Goal: Information Seeking & Learning: Learn about a topic

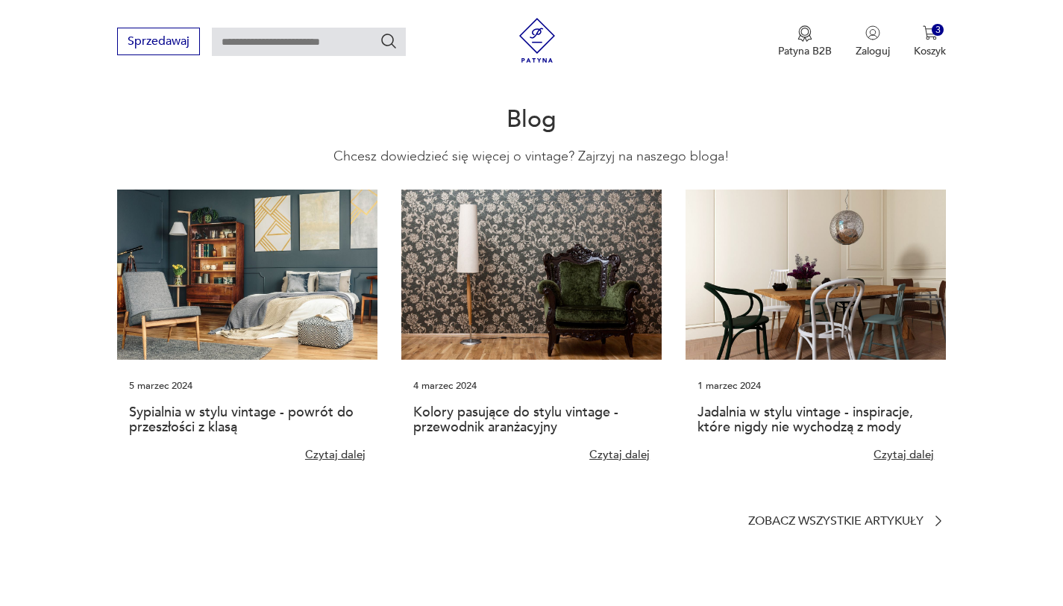
scroll to position [3544, 0]
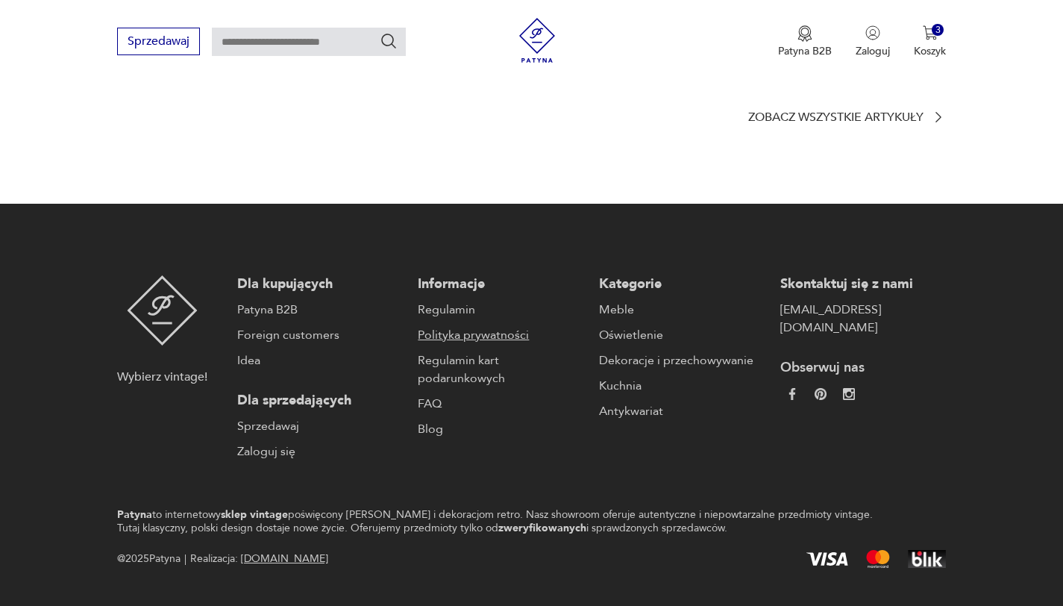
click at [445, 326] on link "Polityka prywatności" at bounding box center [501, 335] width 166 height 18
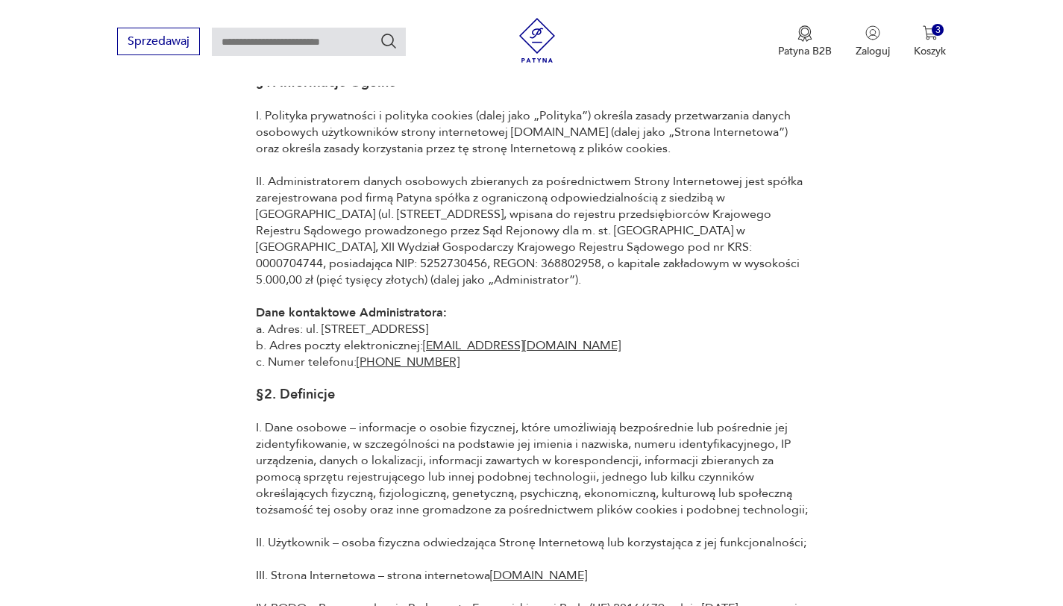
scroll to position [134, 0]
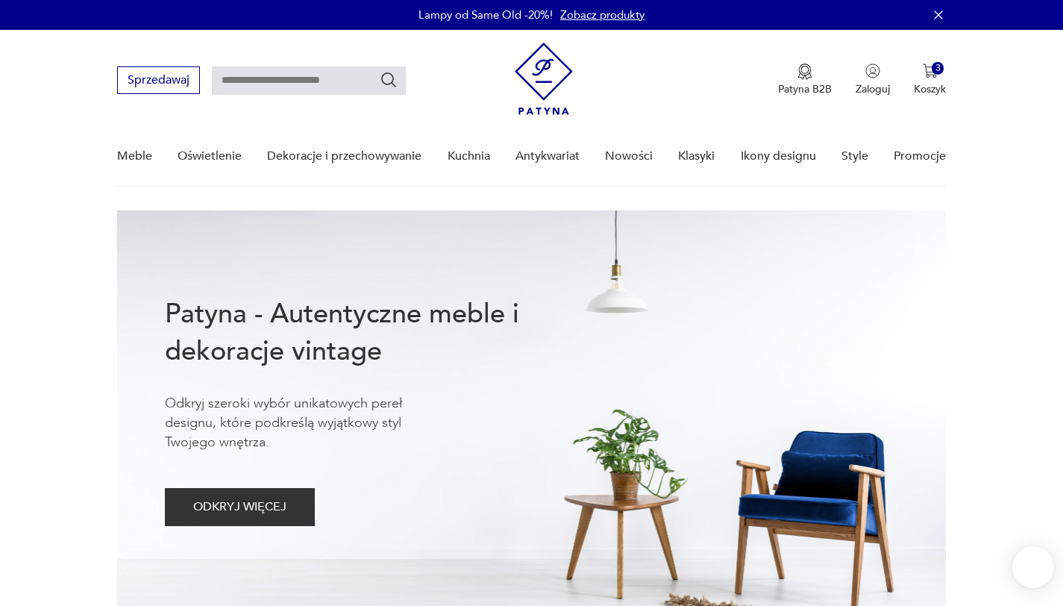
click at [291, 85] on input "text" at bounding box center [309, 80] width 194 height 28
paste input "**********"
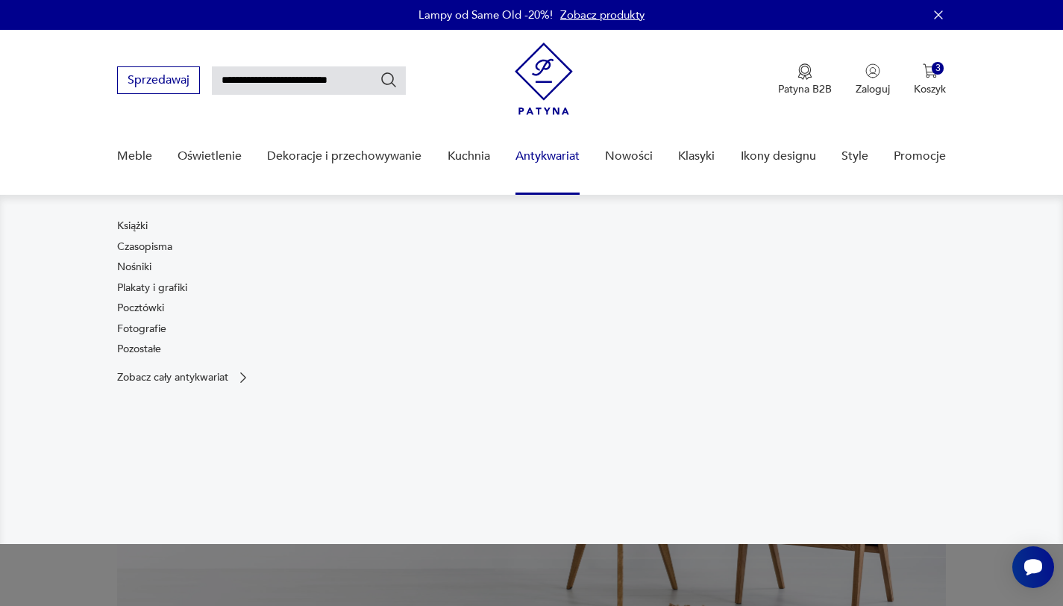
type input "**********"
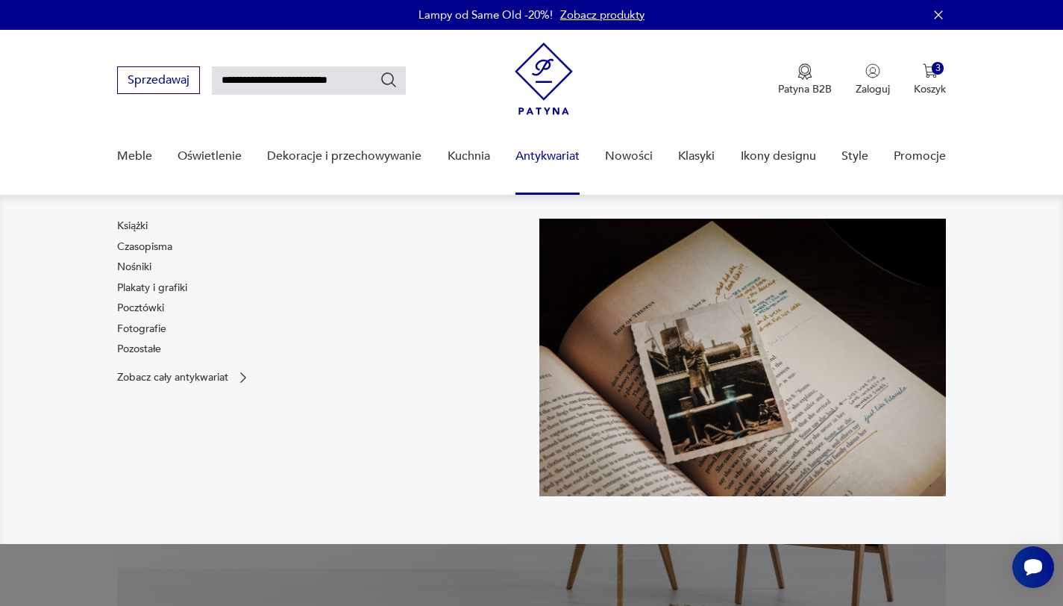
type input "**********"
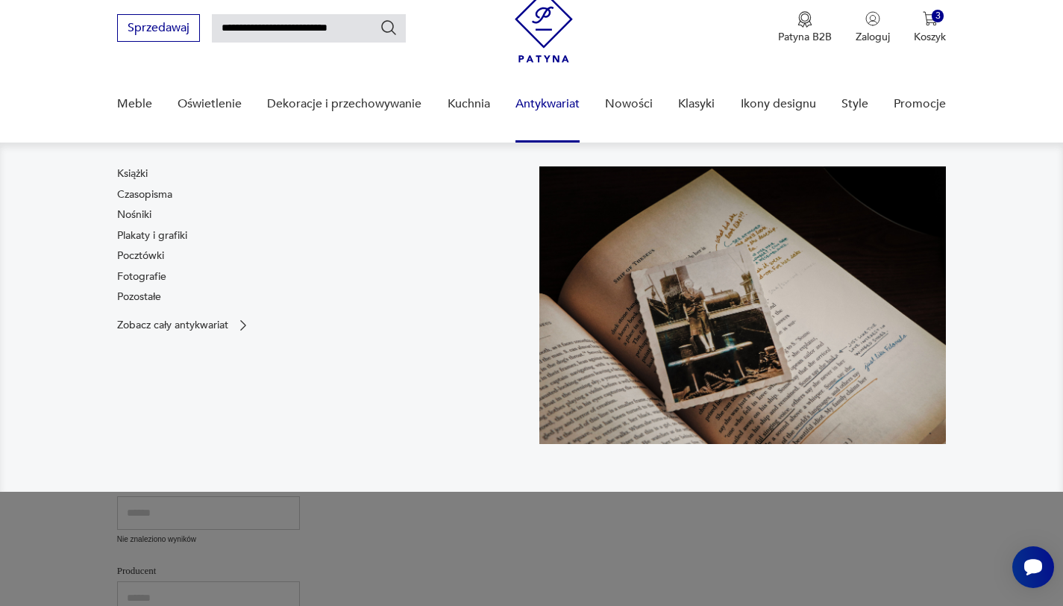
scroll to position [63, 0]
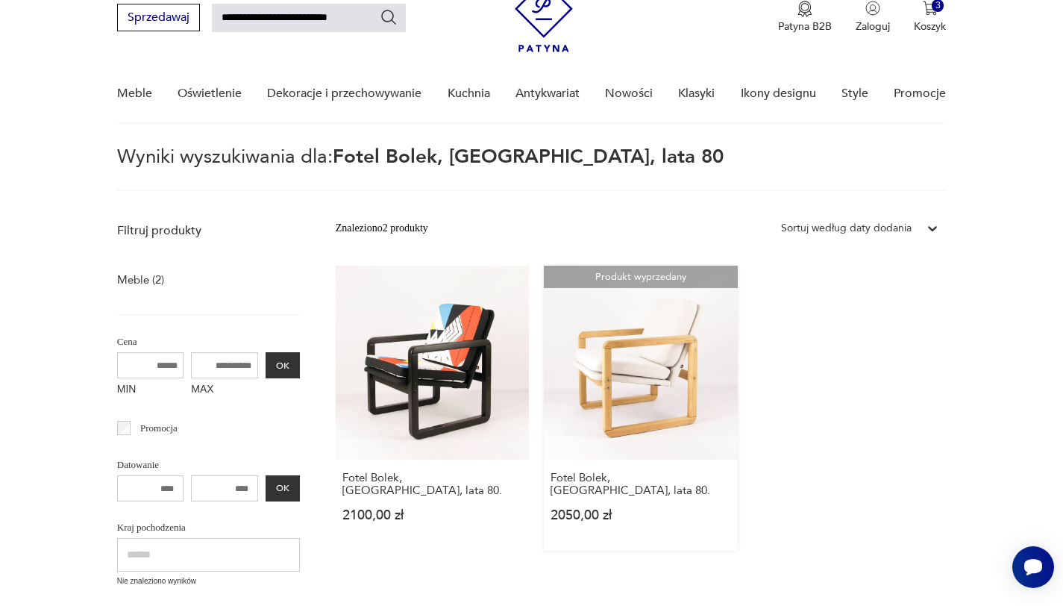
click at [694, 354] on link "Produkt wyprzedany Fotel Bolek, Polska, lata 80. 2050,00 zł" at bounding box center [641, 408] width 194 height 285
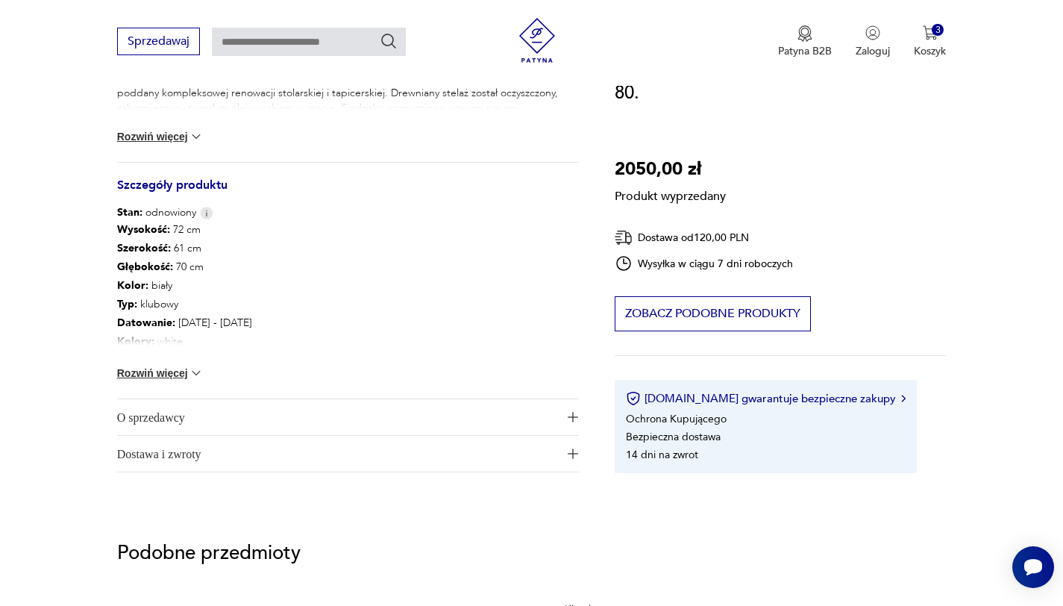
scroll to position [746, 0]
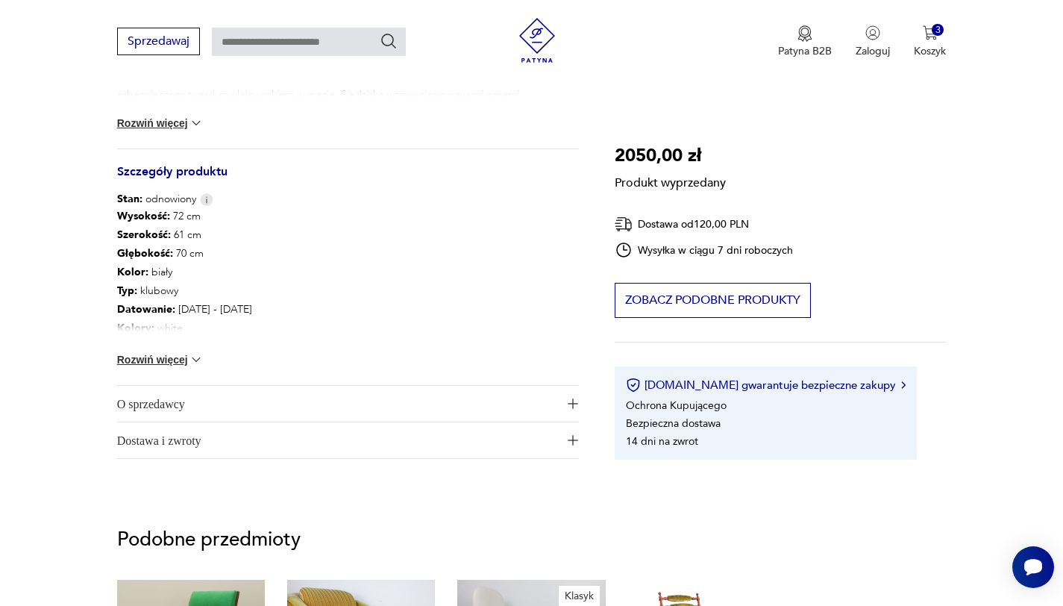
click at [173, 404] on span "O sprzedawcy" at bounding box center [337, 404] width 441 height 36
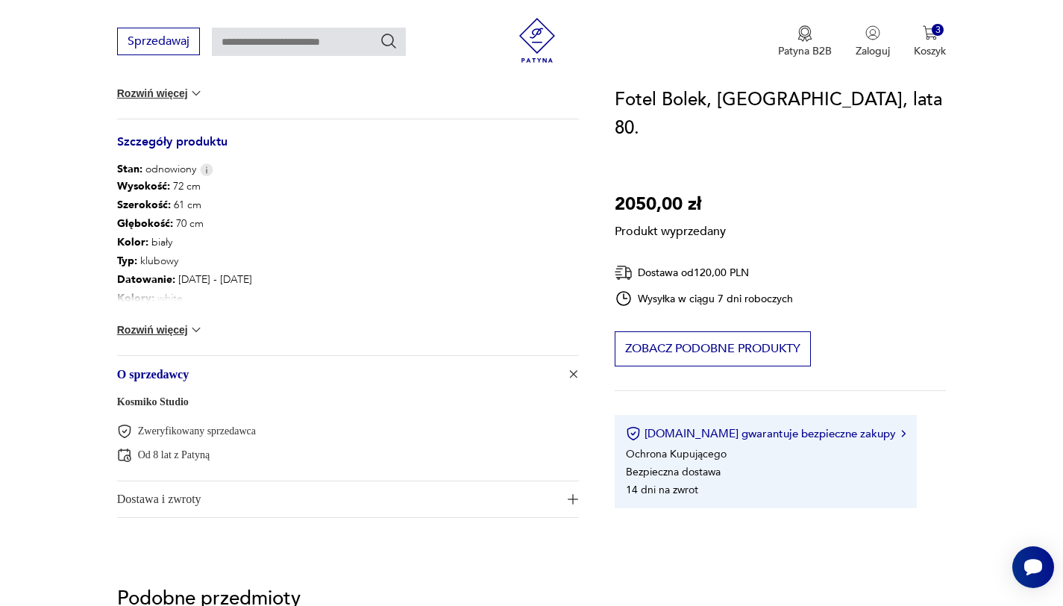
click at [181, 493] on span "Dostawa i zwroty" at bounding box center [337, 499] width 441 height 36
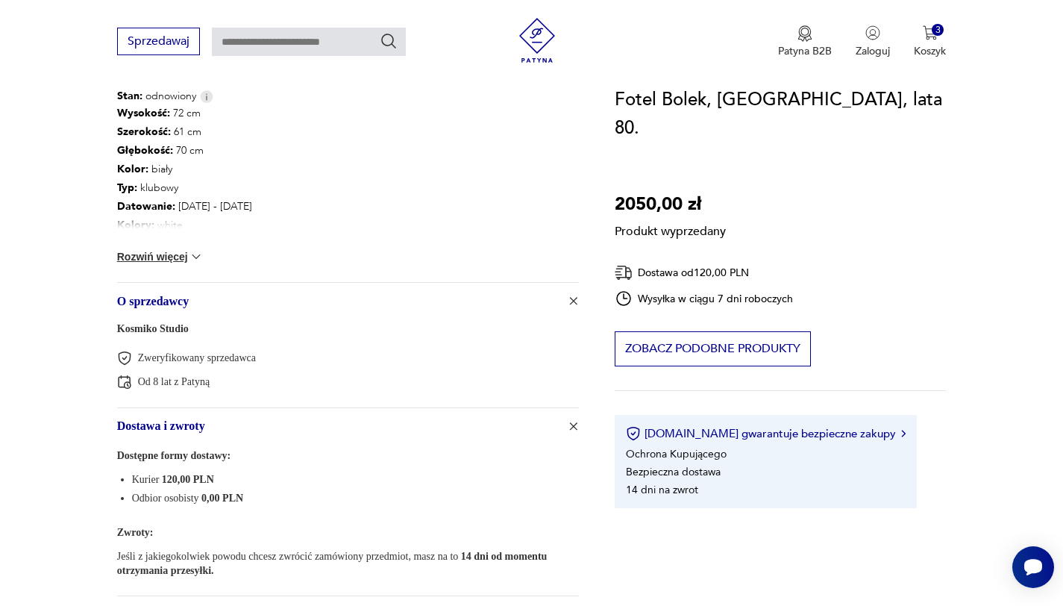
scroll to position [868, 0]
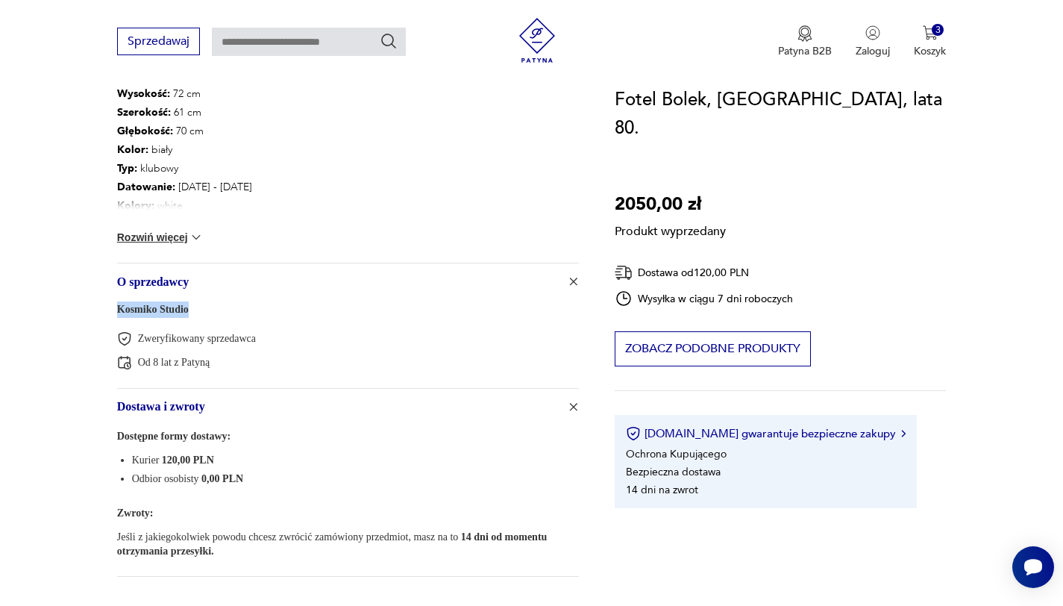
drag, startPoint x: 205, startPoint y: 310, endPoint x: 107, endPoint y: 304, distance: 98.7
copy link "Kosmiko Studio"
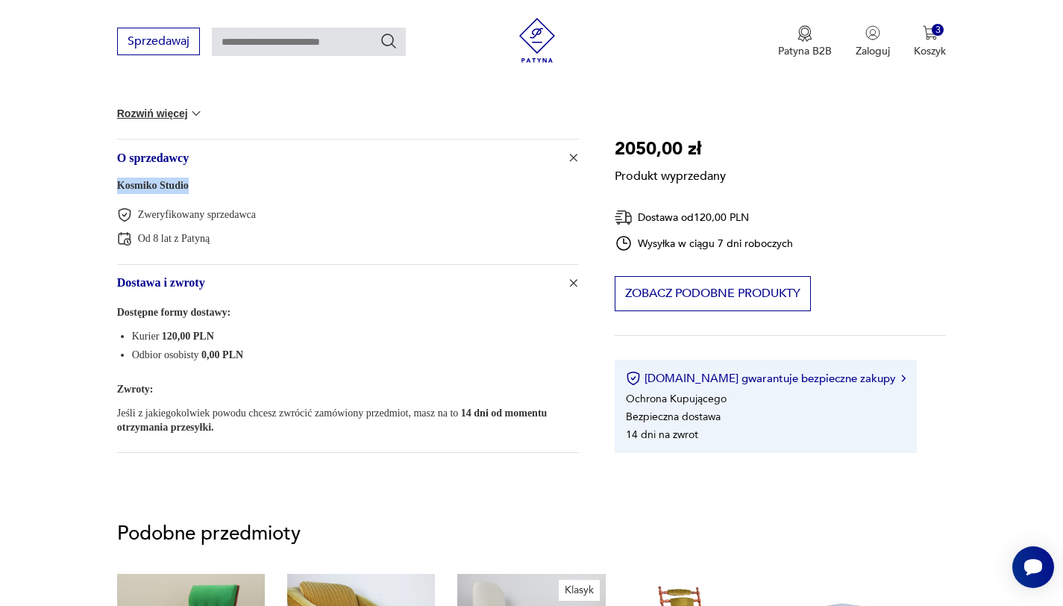
scroll to position [988, 0]
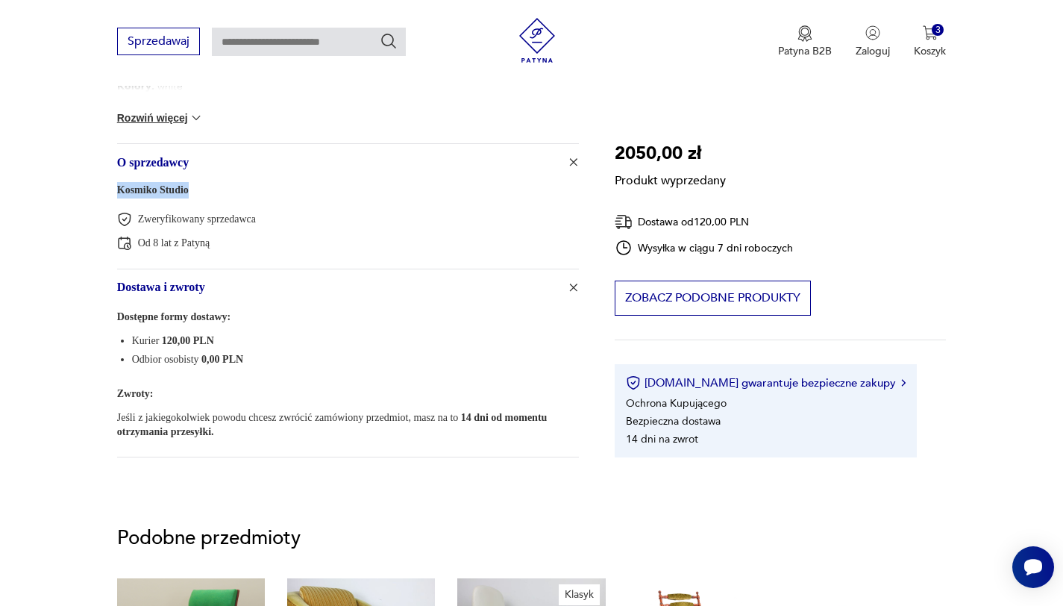
click at [175, 190] on link "Kosmiko Studio" at bounding box center [153, 189] width 72 height 11
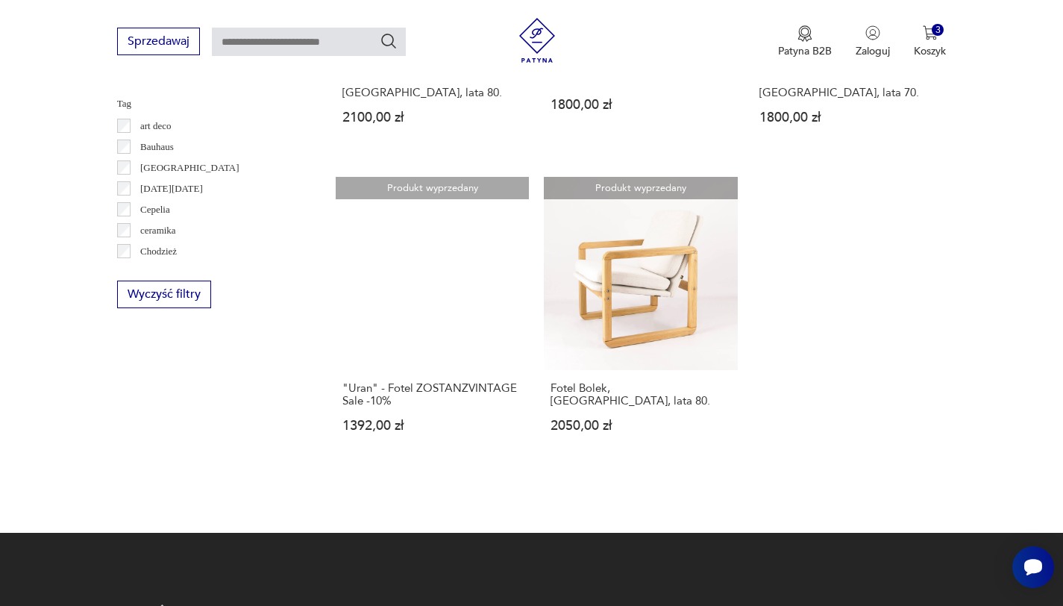
scroll to position [692, 0]
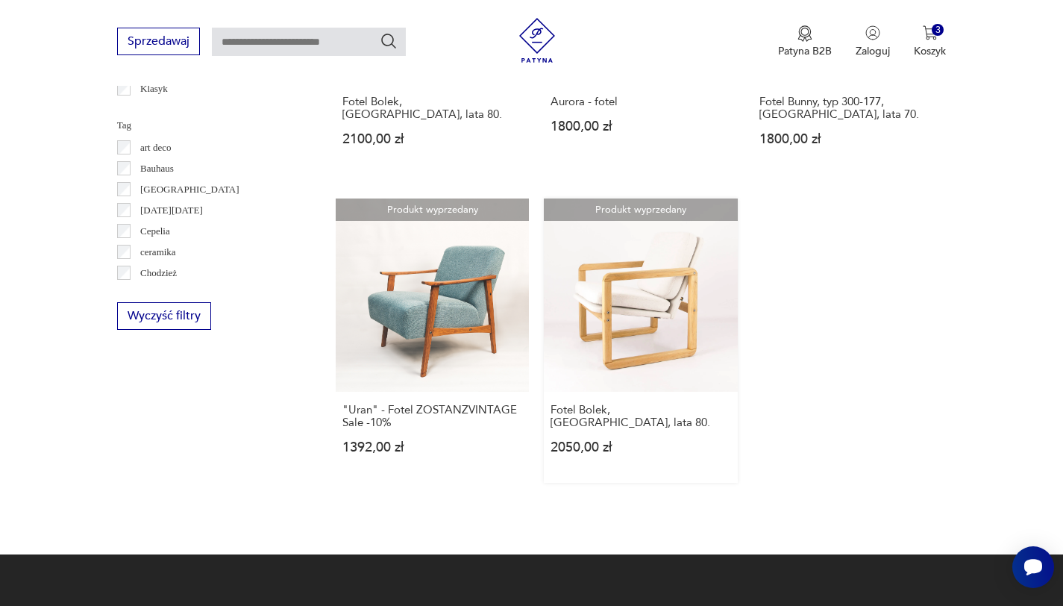
click at [627, 278] on link "Produkt wyprzedany Fotel Bolek, Polska, lata 80. 2050,00 zł" at bounding box center [641, 340] width 194 height 285
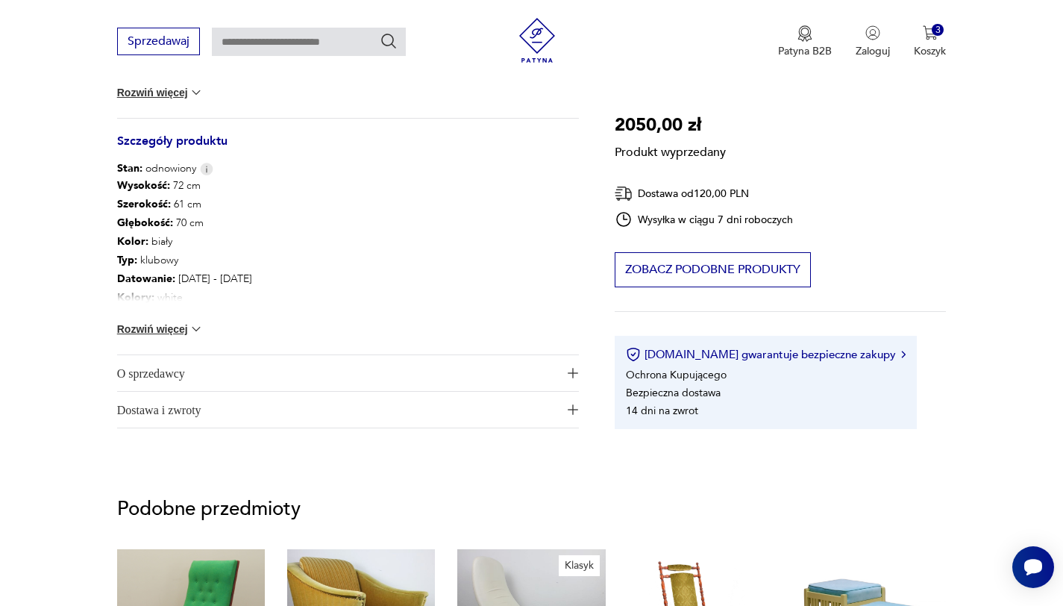
scroll to position [771, 0]
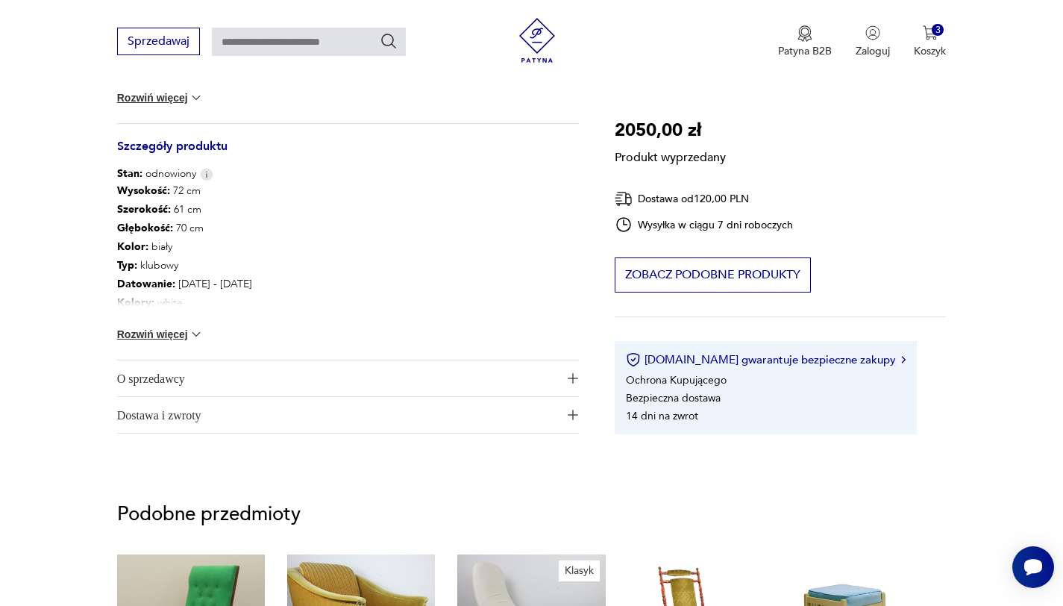
click at [546, 386] on span "O sprzedawcy" at bounding box center [337, 378] width 441 height 36
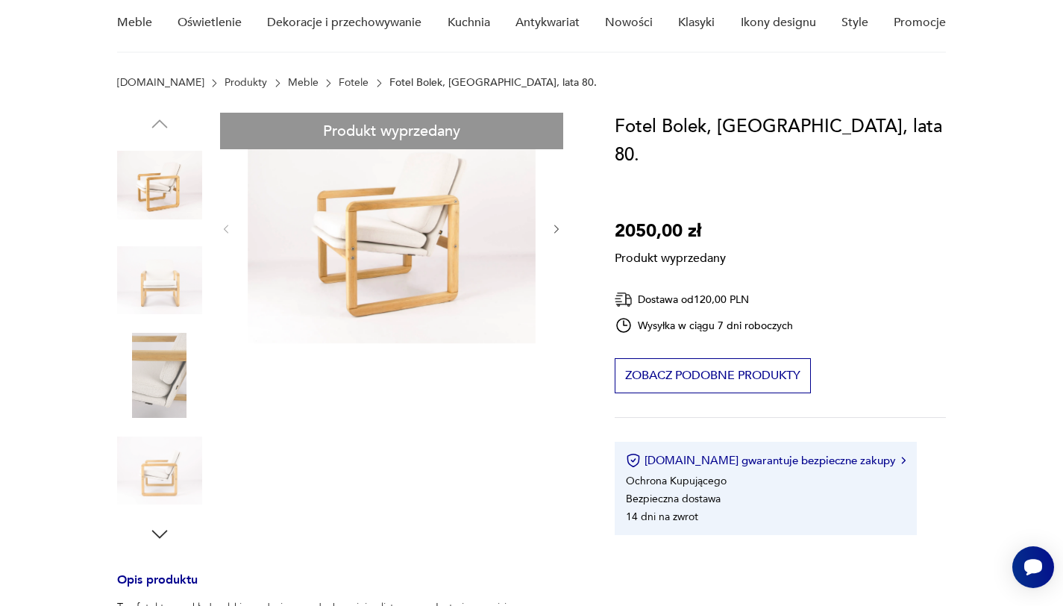
scroll to position [0, 0]
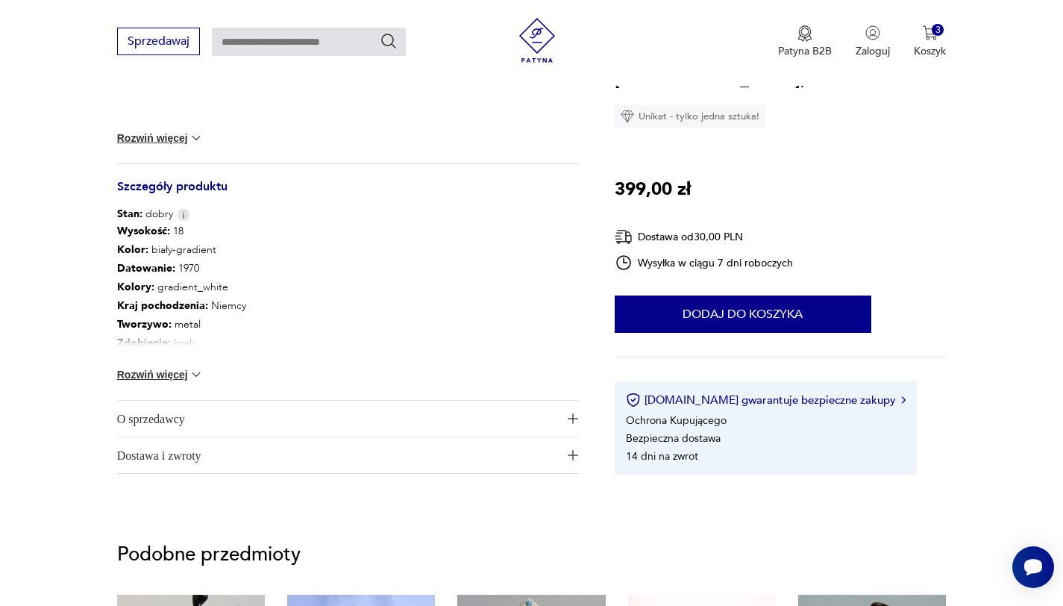
click at [255, 430] on span "O sprzedawcy" at bounding box center [337, 419] width 441 height 36
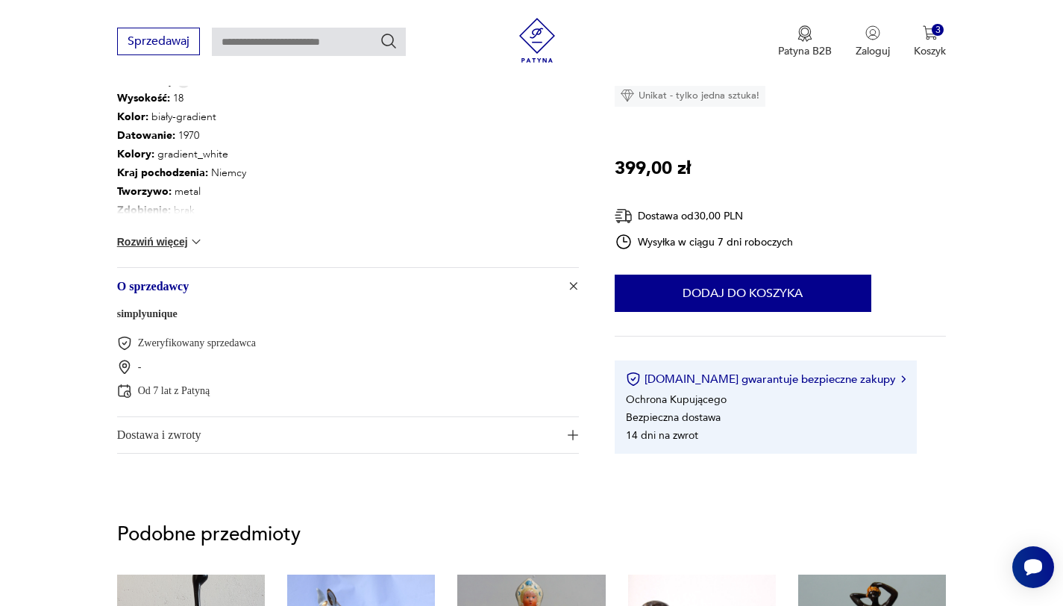
scroll to position [862, 0]
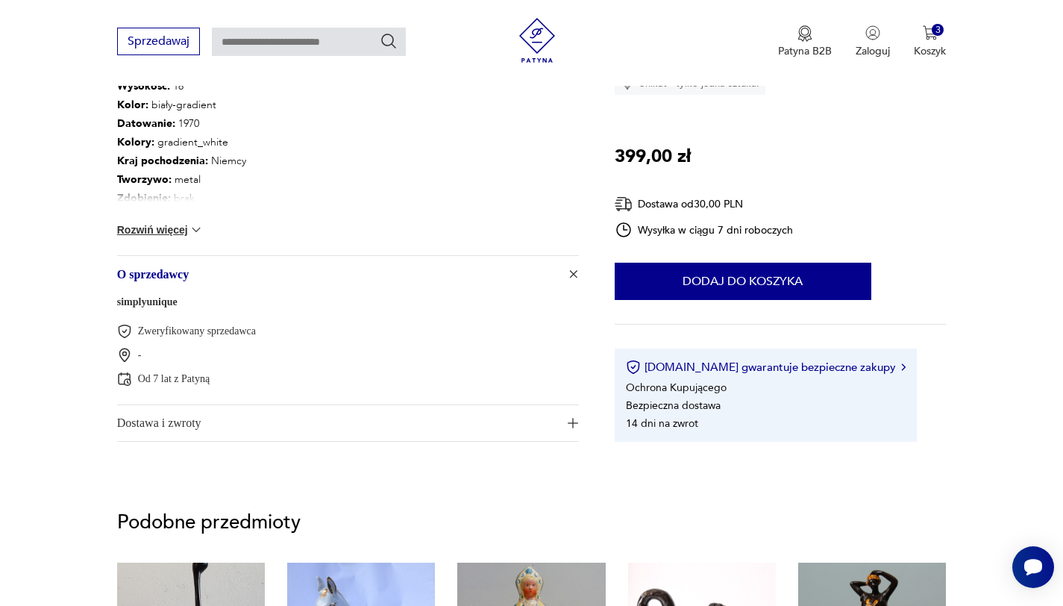
click at [224, 423] on span "Dostawa i zwroty" at bounding box center [337, 423] width 441 height 36
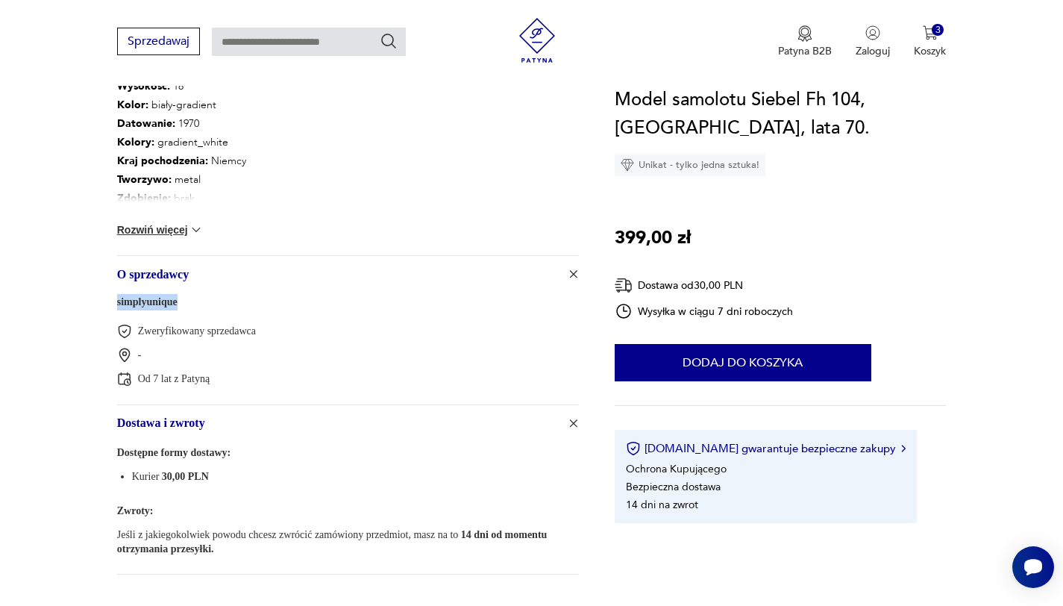
drag, startPoint x: 189, startPoint y: 301, endPoint x: 109, endPoint y: 299, distance: 79.8
copy link "simplyunique"
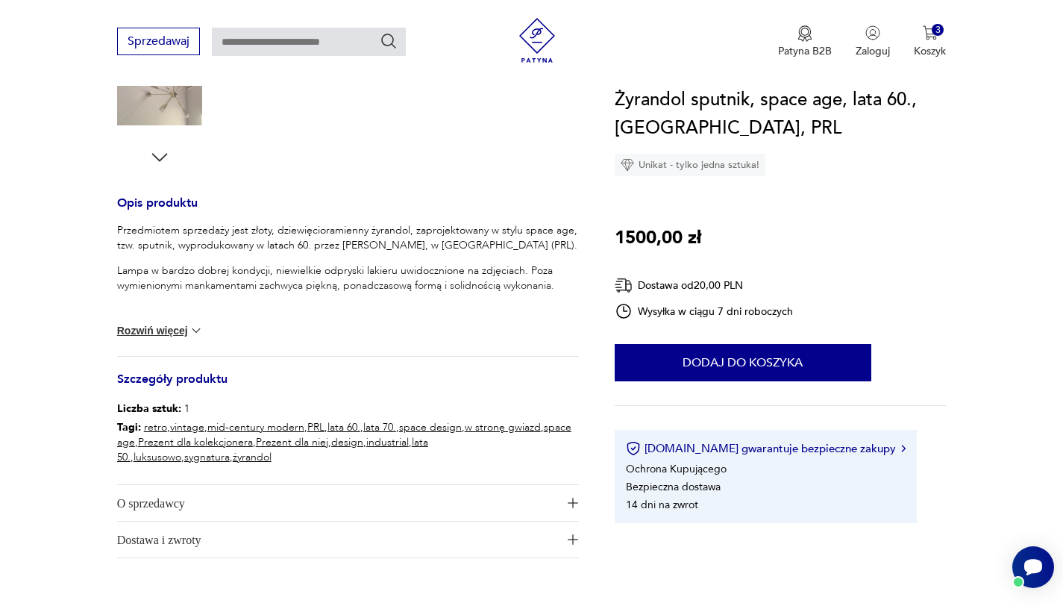
scroll to position [553, 0]
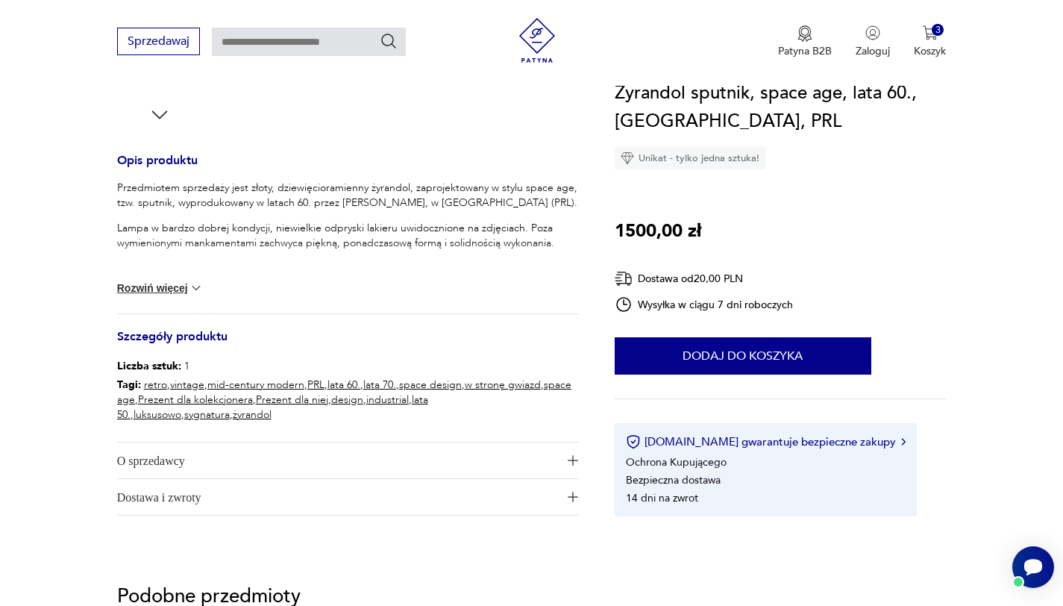
click at [383, 450] on span "O sprzedawcy" at bounding box center [337, 460] width 441 height 36
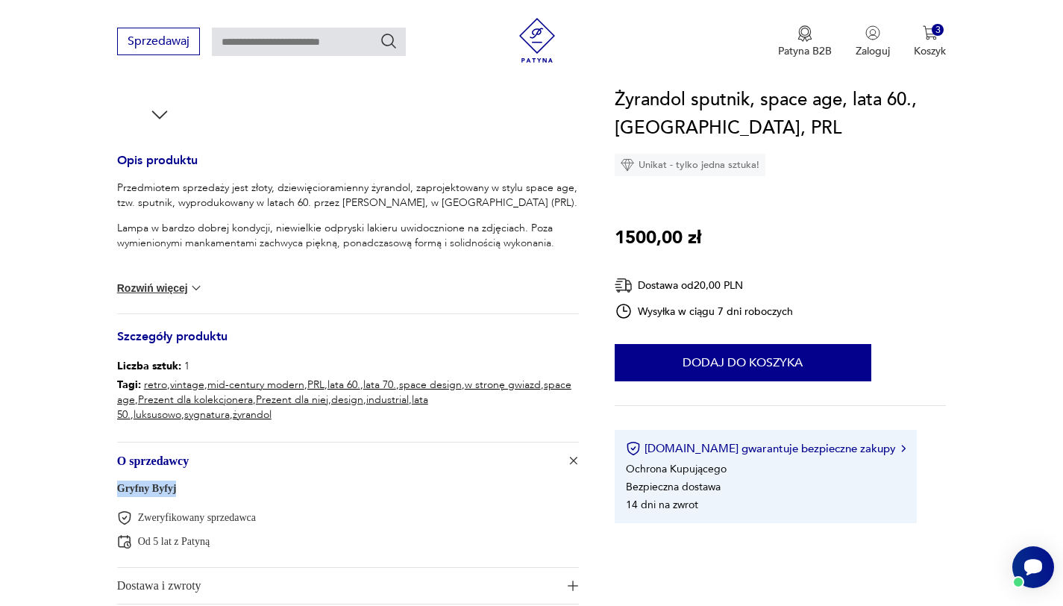
drag, startPoint x: 189, startPoint y: 482, endPoint x: 103, endPoint y: 483, distance: 86.5
click at [103, 483] on section "Opis produktu Przedmiotem sprzedaży jest złoty, dziewięcioramienny żyrandol, za…" at bounding box center [531, 166] width 1063 height 947
copy link "Gryfny Byfyj"
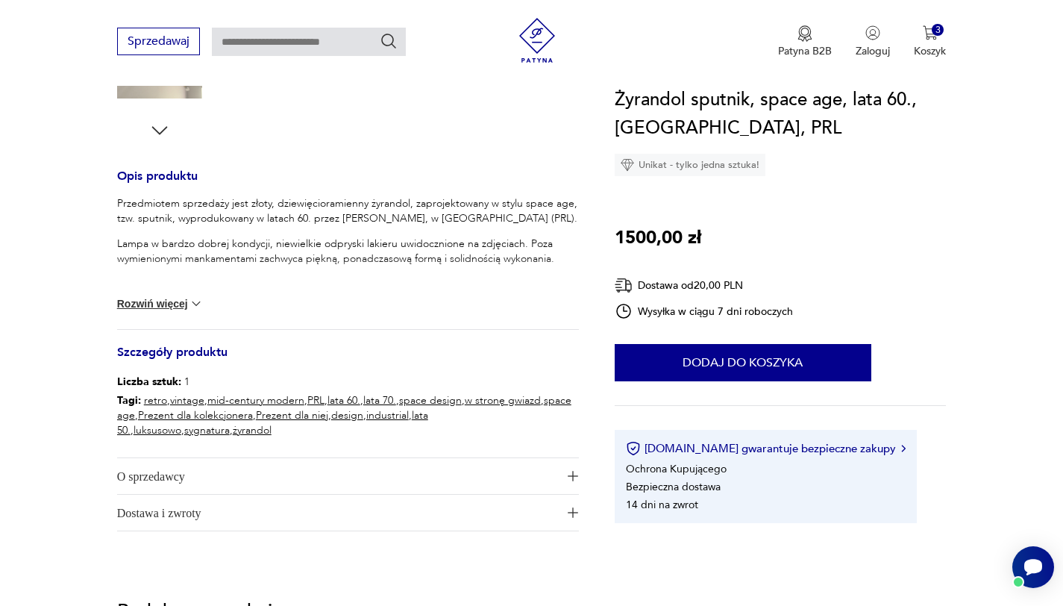
scroll to position [556, 0]
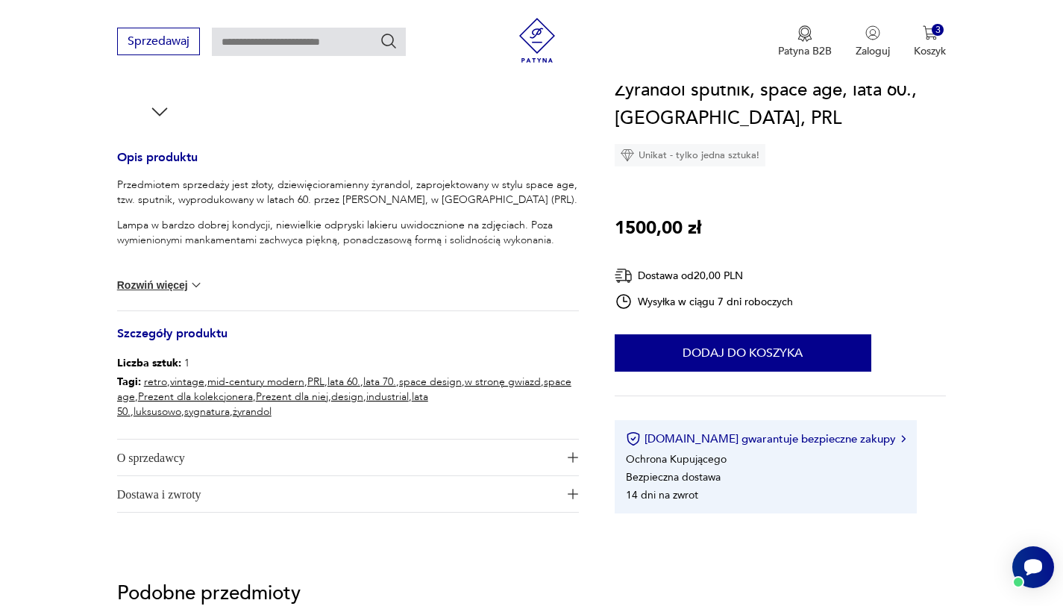
click at [489, 458] on span "O sprzedawcy" at bounding box center [337, 457] width 441 height 36
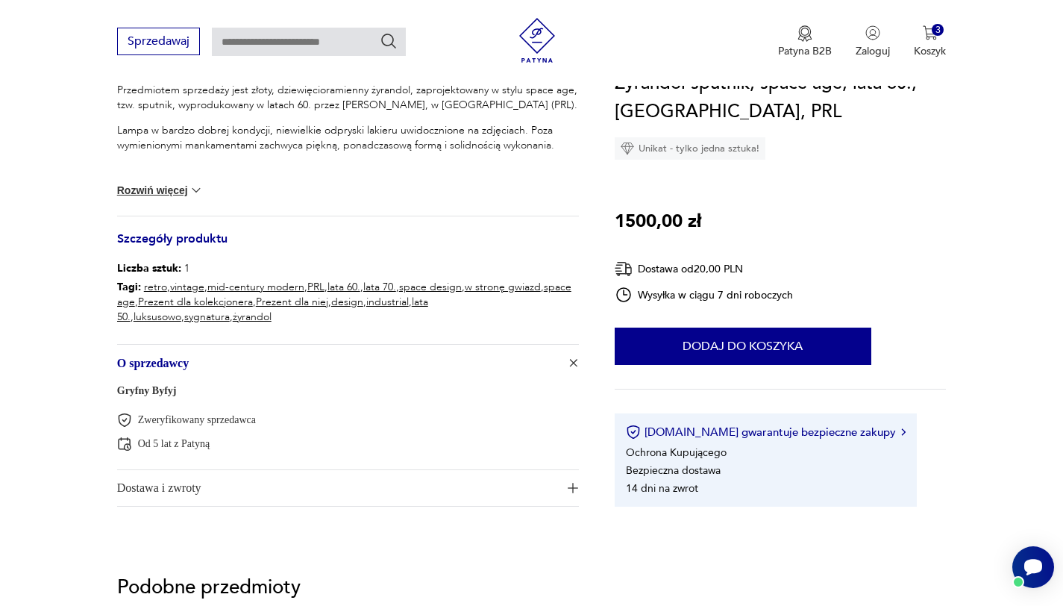
scroll to position [662, 0]
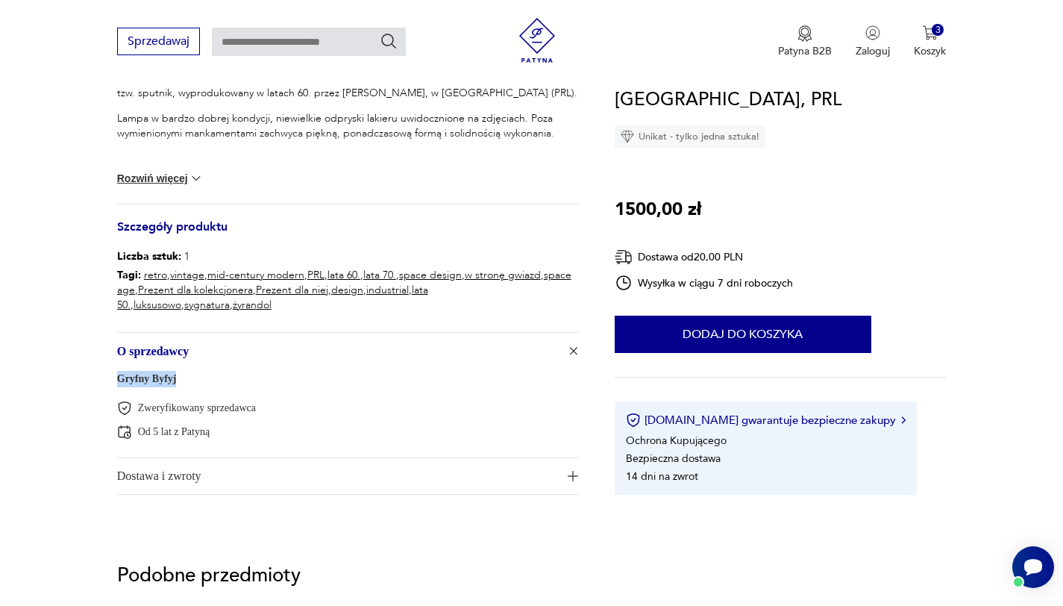
drag, startPoint x: 186, startPoint y: 371, endPoint x: 100, endPoint y: 375, distance: 85.9
click at [100, 375] on section "Opis produktu Przedmiotem sprzedaży jest złoty, dziewięcioramienny żyrandol, za…" at bounding box center [531, 57] width 1063 height 947
copy link "Gryfny Byfyj"
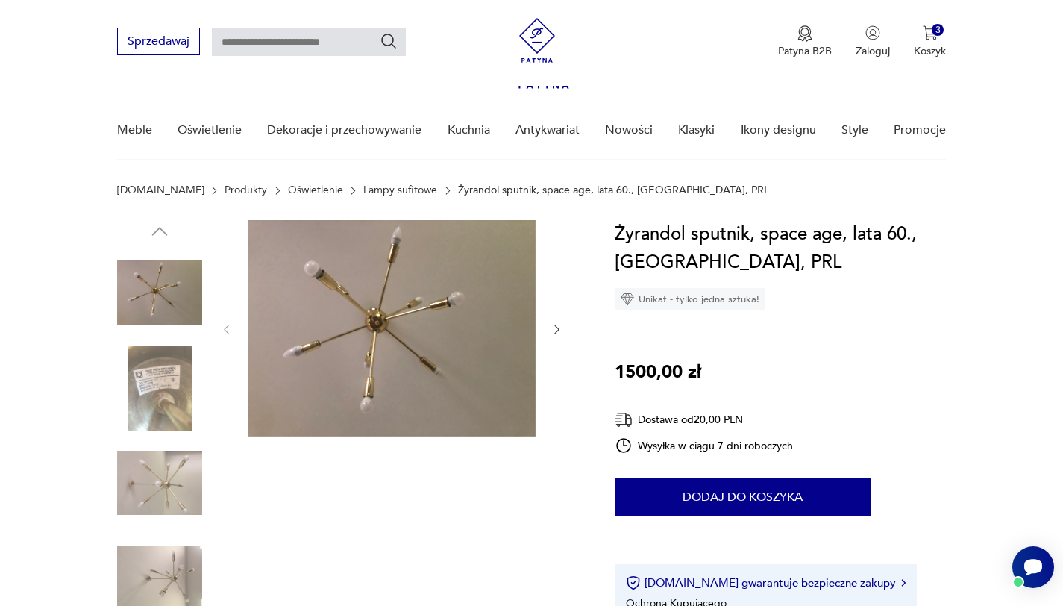
scroll to position [0, 0]
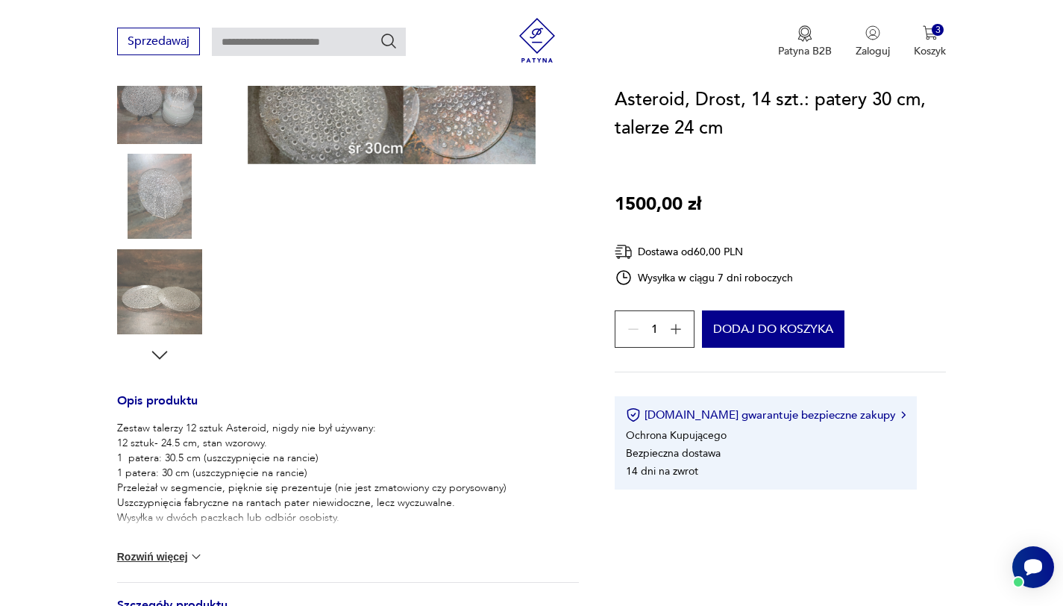
scroll to position [571, 0]
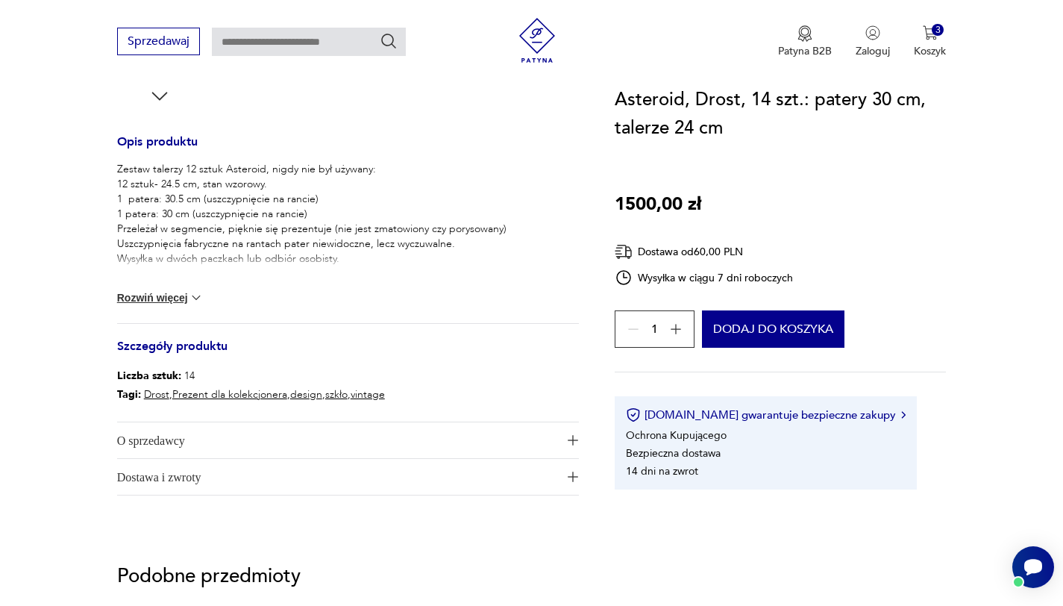
click at [175, 446] on span "O sprzedawcy" at bounding box center [337, 440] width 441 height 36
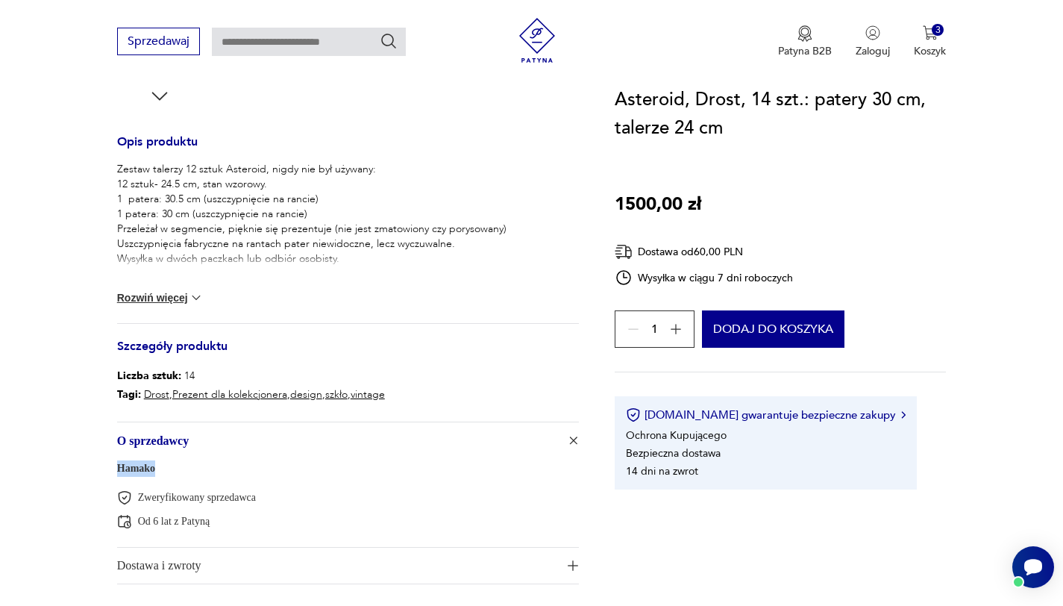
drag, startPoint x: 110, startPoint y: 471, endPoint x: 157, endPoint y: 472, distance: 47.0
click at [157, 472] on section "Klasyk Opis produktu Zestaw talerzy 12 sztuk Asteroid, nigdy nie był używany: 1…" at bounding box center [531, 147] width 1063 height 945
copy link "Hamako"
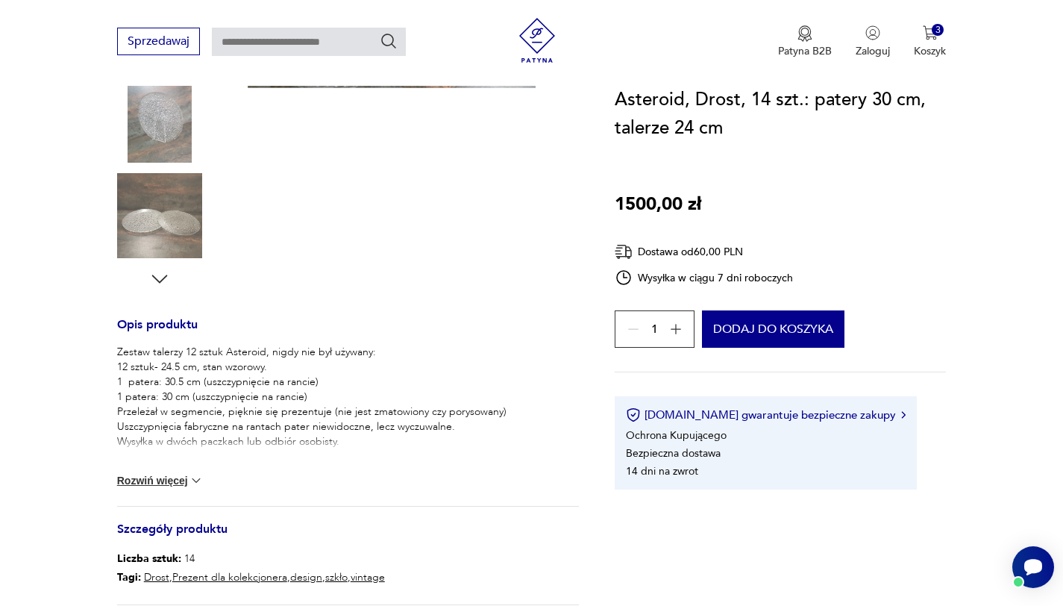
scroll to position [0, 0]
